Goal: Transaction & Acquisition: Purchase product/service

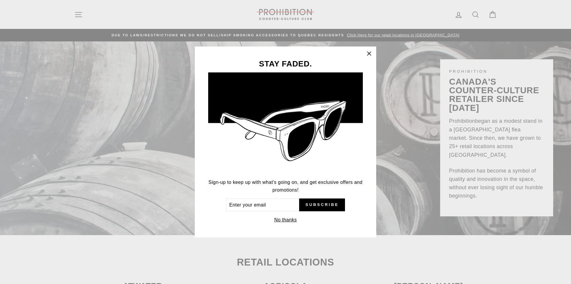
click at [283, 219] on button "No thanks" at bounding box center [286, 219] width 26 height 8
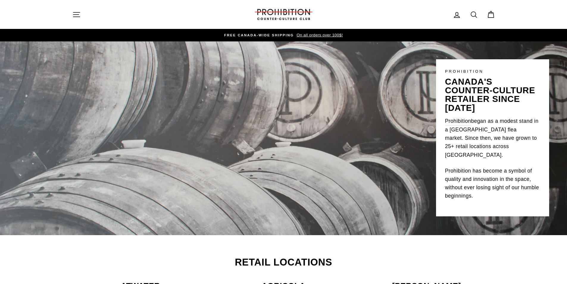
click at [281, 135] on div "PROHIBITION canada's counter-culture retailer since [DATE] Prohibition began as…" at bounding box center [283, 128] width 567 height 175
click at [76, 11] on icon "button" at bounding box center [76, 14] width 8 height 8
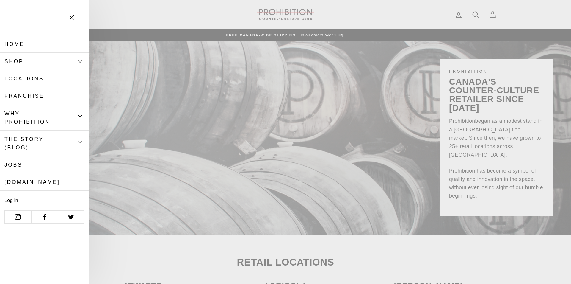
click at [26, 62] on link "Shop" at bounding box center [35, 61] width 71 height 17
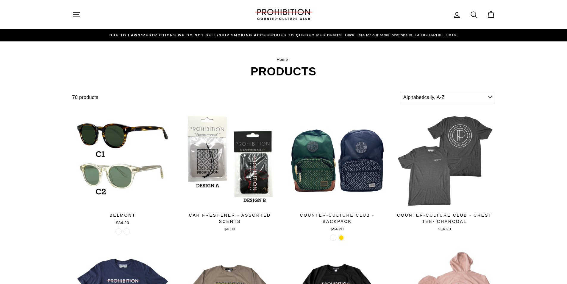
click at [81, 18] on button "Site navigation" at bounding box center [76, 14] width 15 height 13
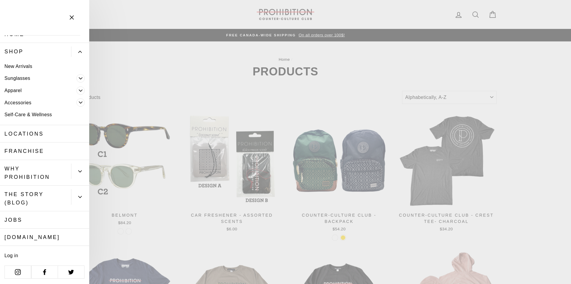
scroll to position [10, 0]
click at [79, 102] on icon "Primary" at bounding box center [81, 102] width 4 height 4
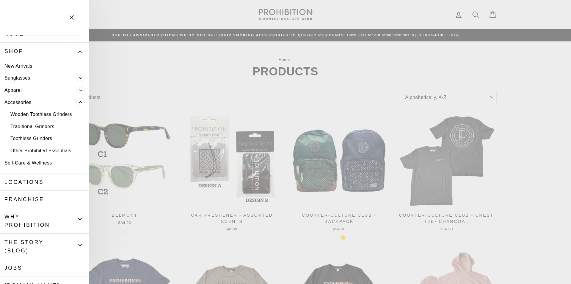
click at [43, 126] on link "Traditional Grinders" at bounding box center [44, 126] width 89 height 12
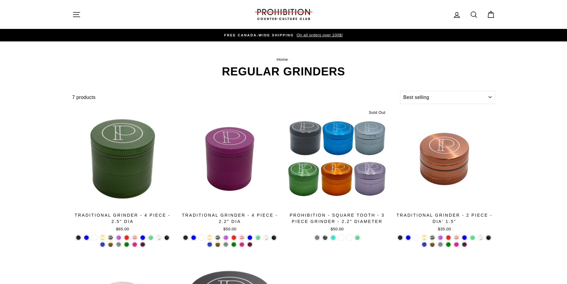
select select "best-selling"
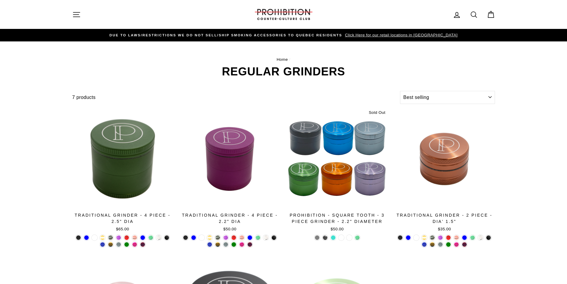
click at [473, 14] on icon at bounding box center [474, 14] width 8 height 8
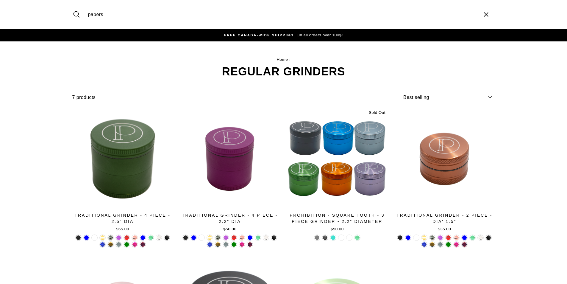
type input "papers"
click at [72, 4] on button "Search" at bounding box center [78, 14] width 13 height 20
